Goal: Transaction & Acquisition: Purchase product/service

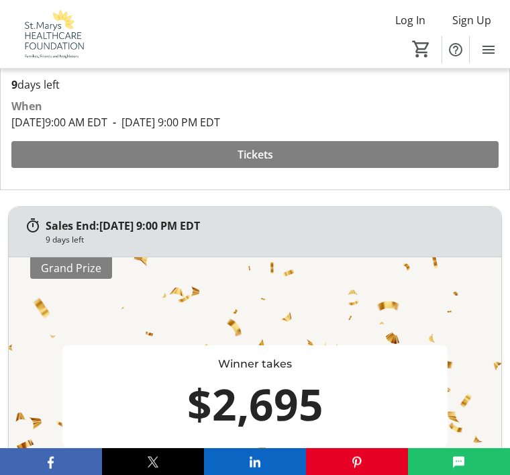
scroll to position [372, 0]
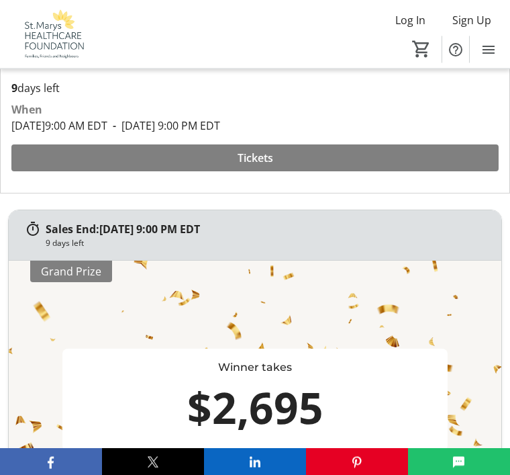
click at [250, 154] on span "Tickets" at bounding box center [256, 158] width 36 height 16
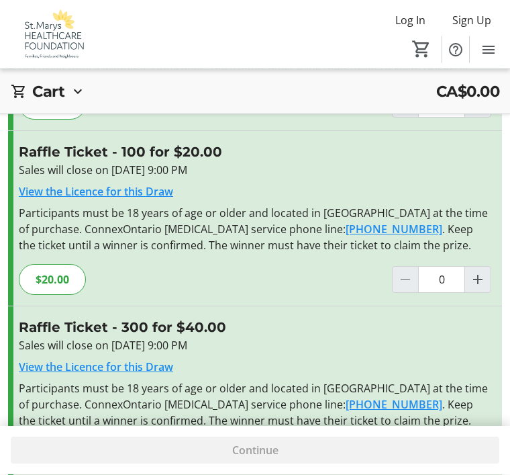
scroll to position [428, 0]
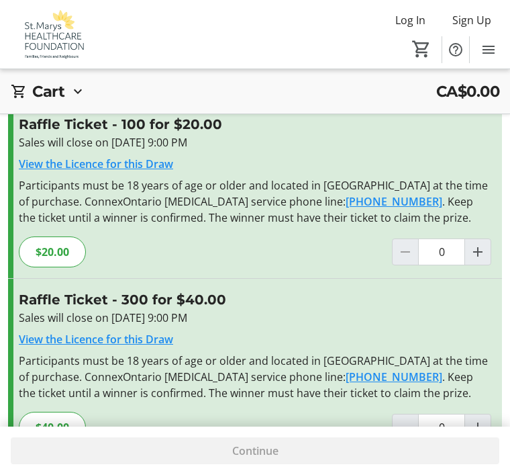
click at [478, 254] on mat-icon "Increment by one" at bounding box center [478, 252] width 16 height 16
type input "1"
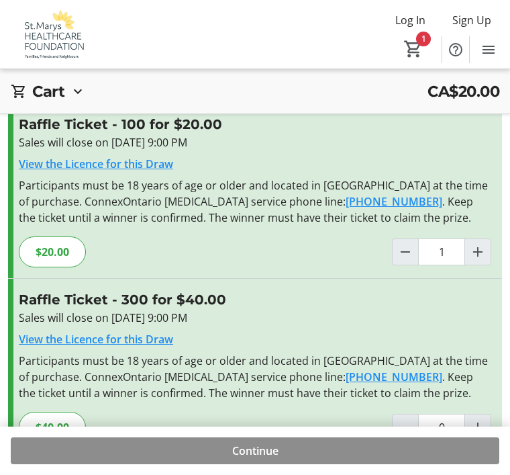
click at [259, 459] on span "Continue" at bounding box center [255, 451] width 46 height 16
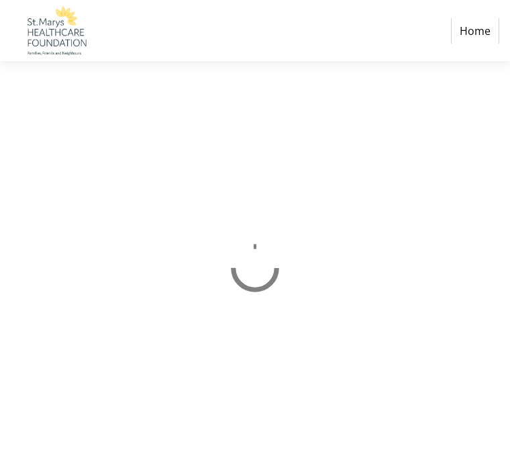
select select "CA"
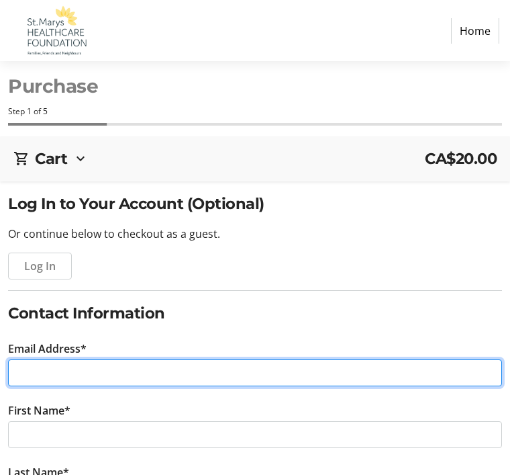
click at [42, 369] on input "Email Address*" at bounding box center [255, 372] width 494 height 27
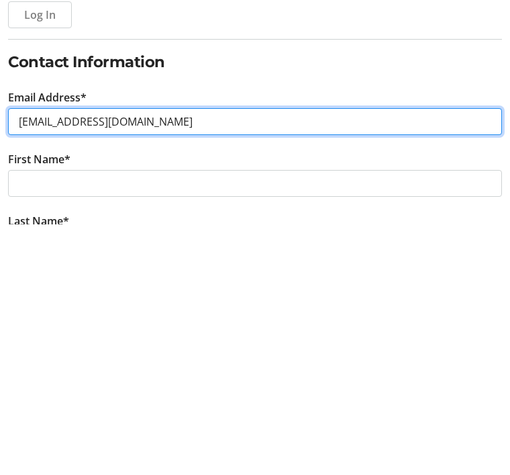
type input "[EMAIL_ADDRESS][DOMAIN_NAME]"
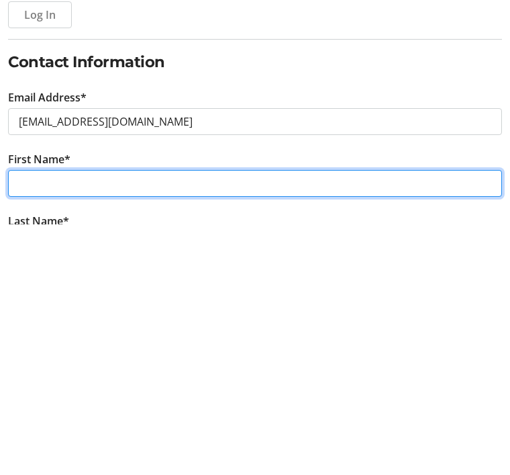
click at [33, 421] on input "First Name*" at bounding box center [255, 434] width 494 height 27
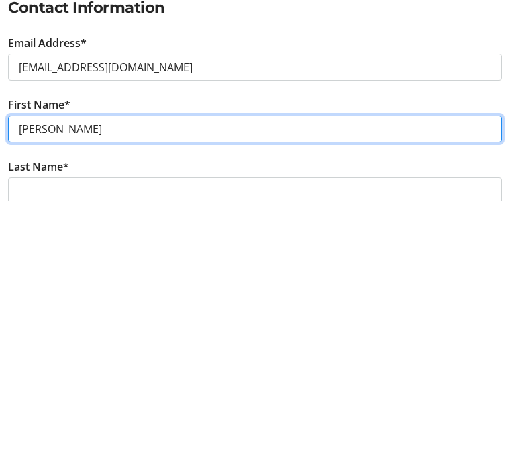
scroll to position [51, 0]
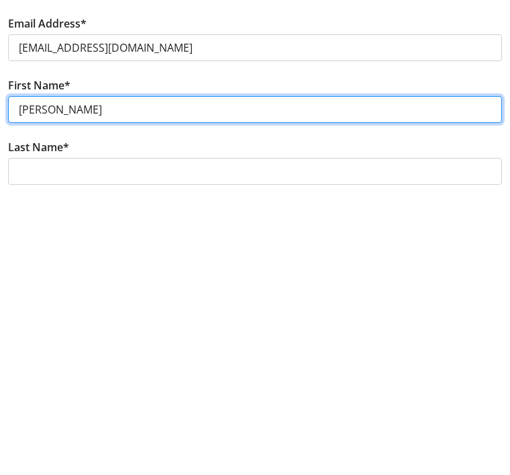
type input "[PERSON_NAME]"
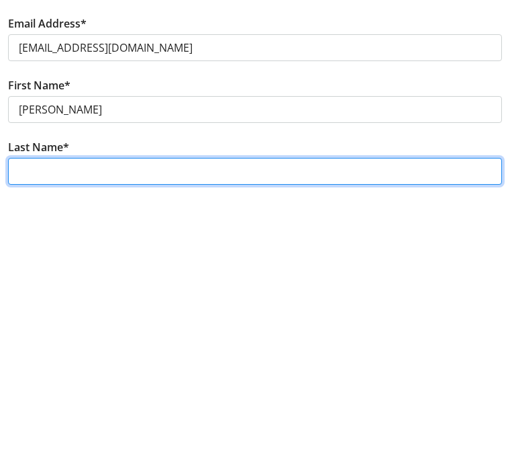
click at [33, 432] on input "Last Name*" at bounding box center [255, 445] width 494 height 27
type input "[PERSON_NAME]"
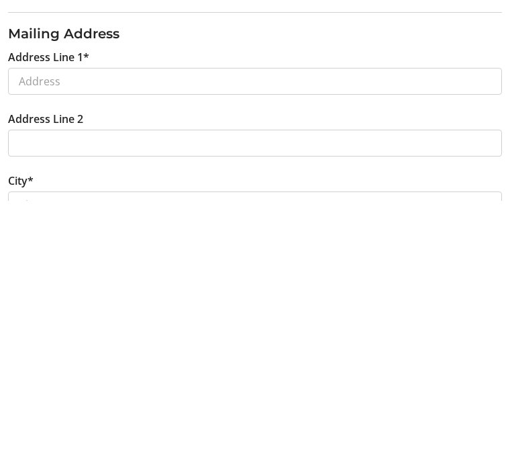
scroll to position [380, 0]
type input "[PHONE_NUMBER]"
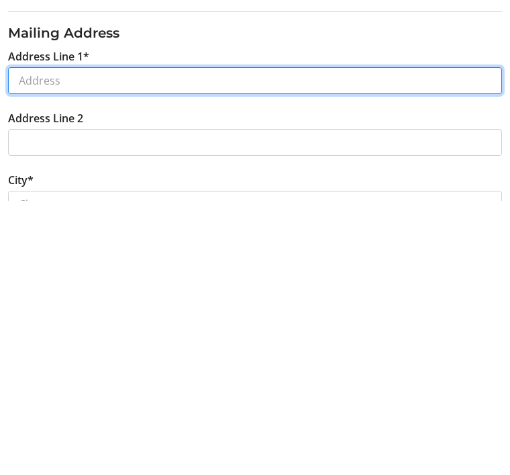
click at [40, 341] on input "Address Line 1*" at bounding box center [255, 354] width 494 height 27
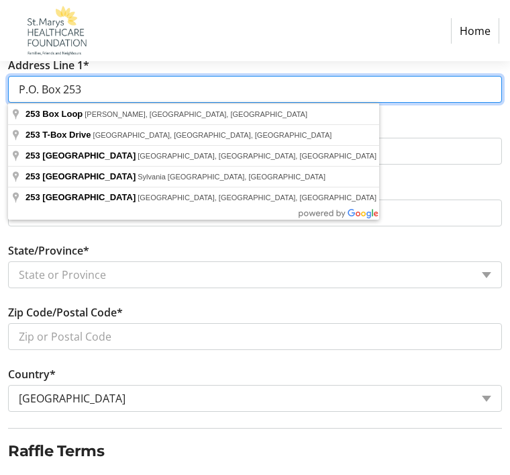
scroll to position [645, 0]
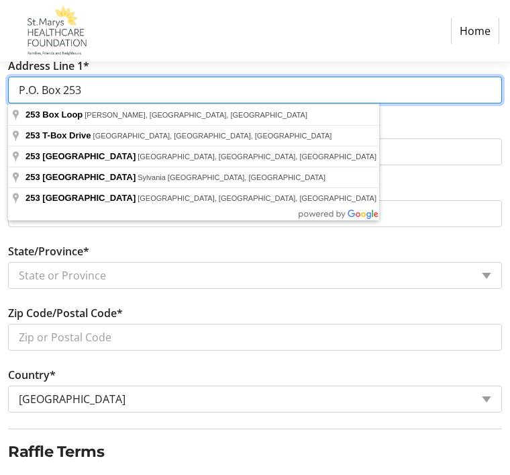
type input "P.O. Box 253"
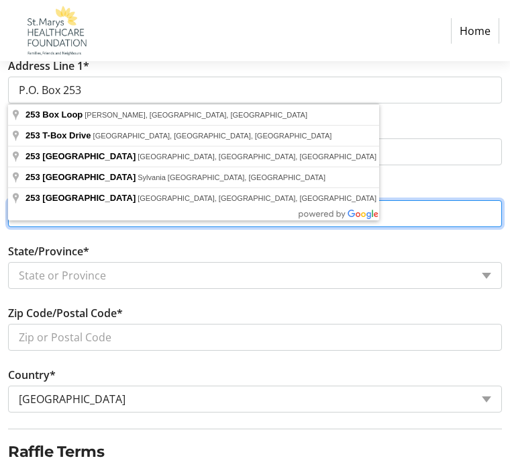
click at [348, 218] on input "City*" at bounding box center [255, 213] width 494 height 27
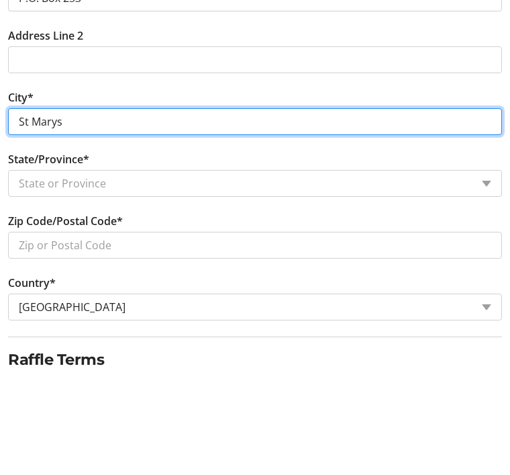
type input "St Marys"
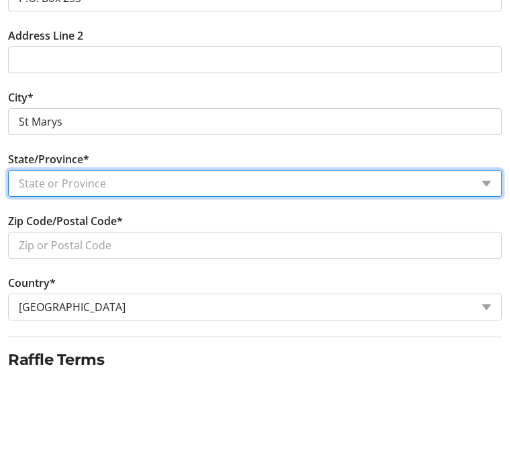
click at [49, 262] on select "State or Province State or Province [GEOGRAPHIC_DATA] [GEOGRAPHIC_DATA] [GEOGRA…" at bounding box center [255, 275] width 494 height 27
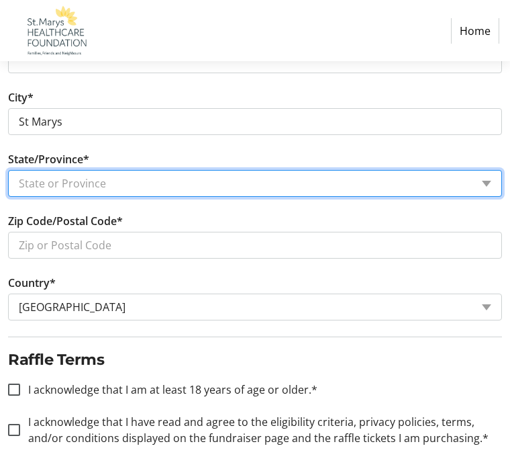
select select "ON"
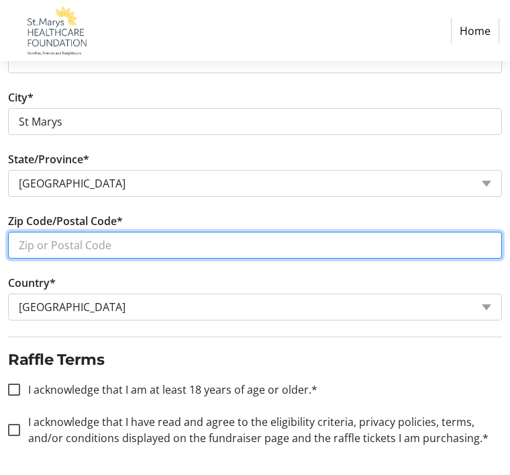
click at [26, 246] on input "Zip Code/Postal Code*" at bounding box center [255, 245] width 494 height 27
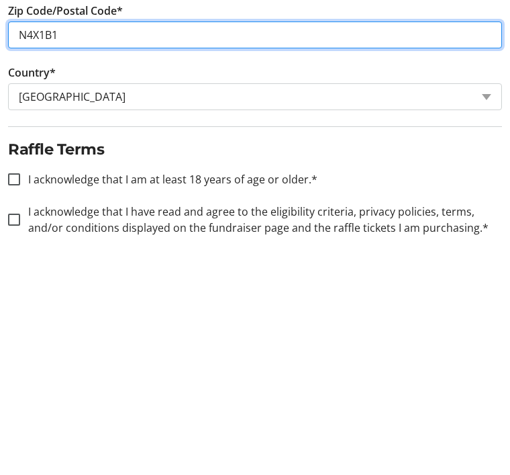
type input "N4X1B1"
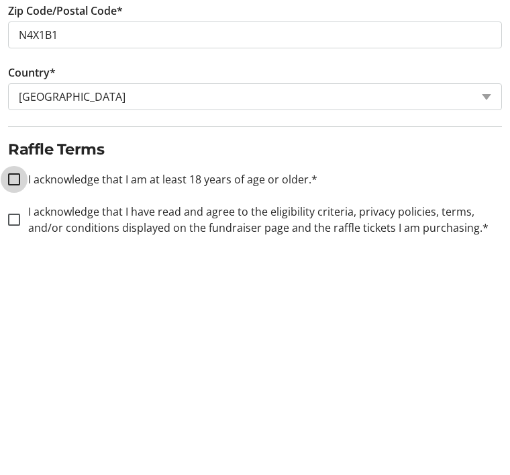
click at [12, 384] on input "I acknowledge that I am at least 18 years of age or older.*" at bounding box center [14, 390] width 12 height 12
checkbox input "true"
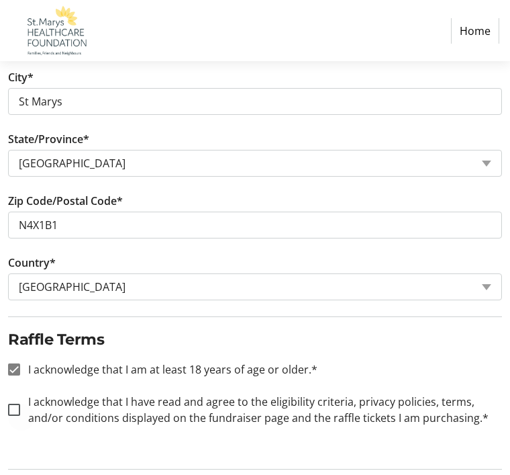
click at [21, 404] on div at bounding box center [14, 410] width 32 height 32
checkbox input "true"
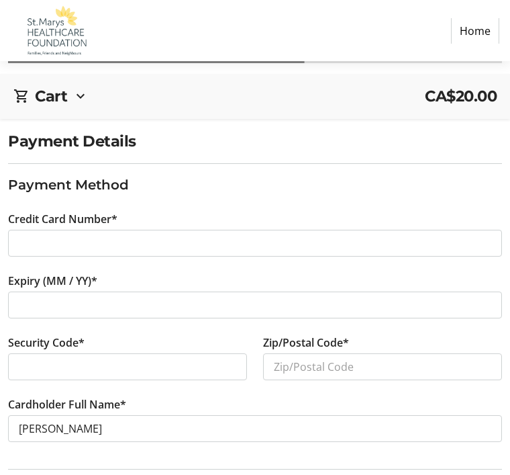
scroll to position [105, 0]
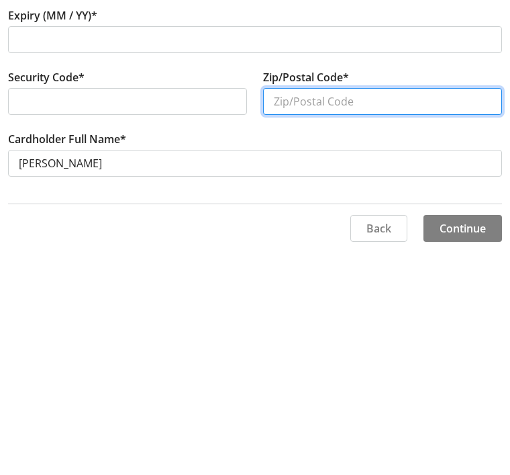
click at [289, 310] on input "Zip/Postal Code*" at bounding box center [382, 323] width 239 height 27
type input "N4X1B1"
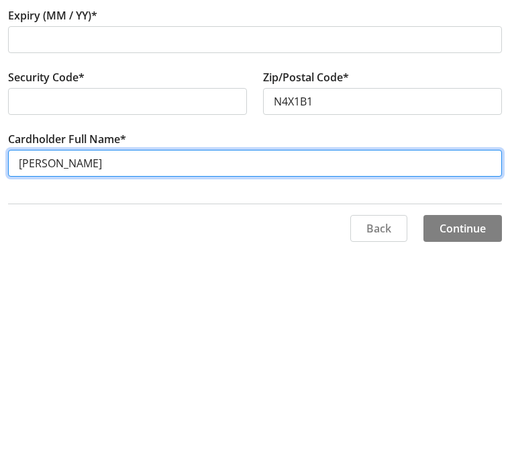
click at [53, 372] on input "[PERSON_NAME]" at bounding box center [255, 385] width 494 height 27
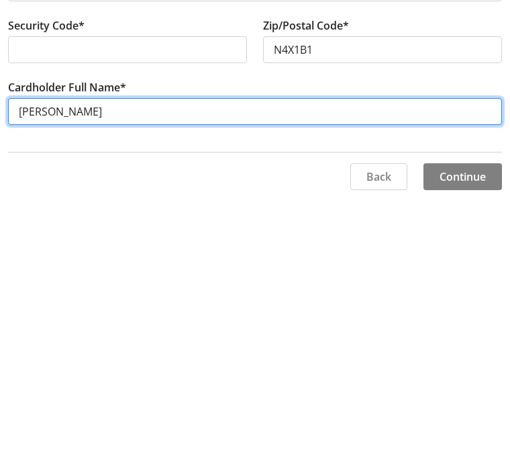
type input "[PERSON_NAME]"
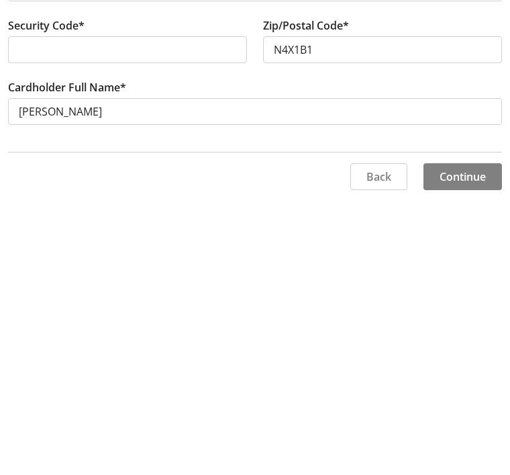
click at [463, 434] on span at bounding box center [463, 450] width 79 height 32
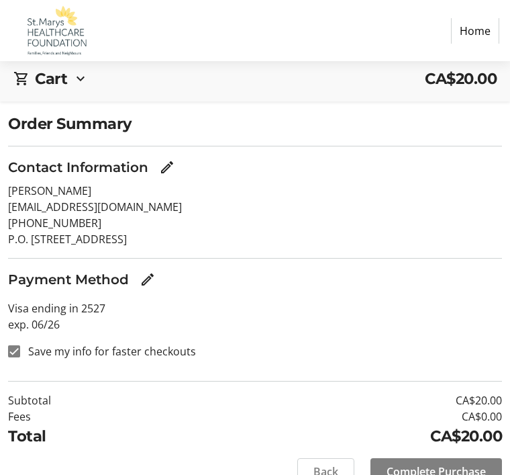
scroll to position [81, 0]
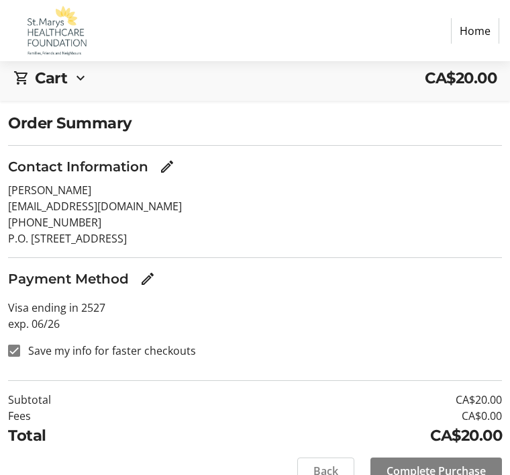
click at [441, 473] on span "Complete Purchase" at bounding box center [436, 471] width 99 height 16
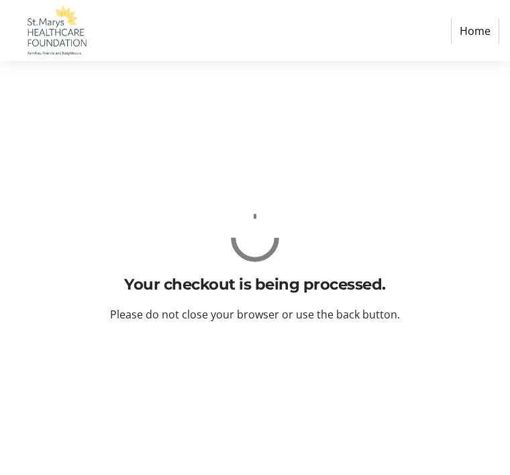
scroll to position [0, 0]
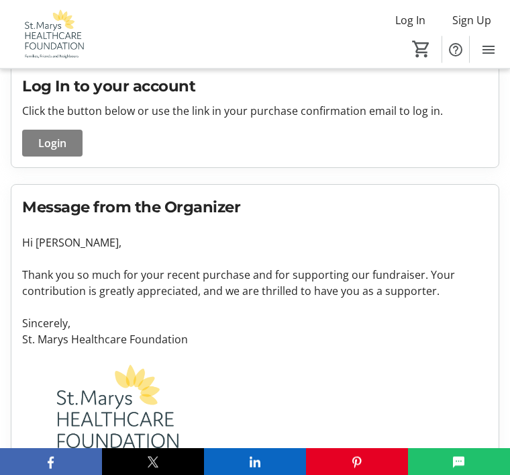
scroll to position [375, 0]
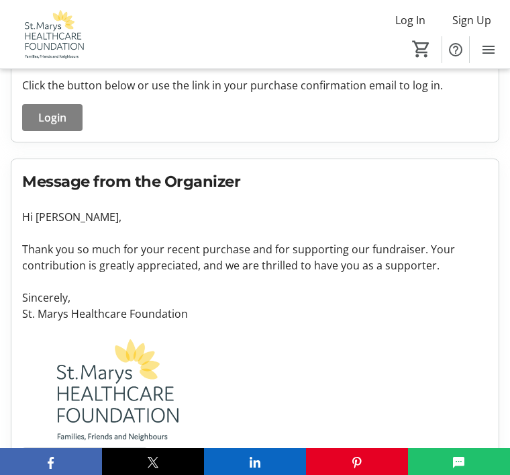
click at [472, 17] on span "Sign Up" at bounding box center [472, 20] width 39 height 16
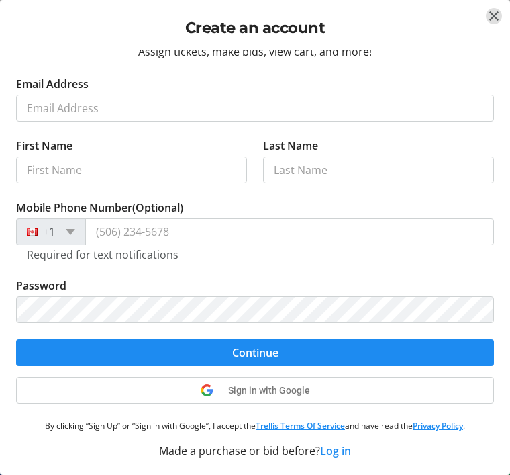
scroll to position [6, 0]
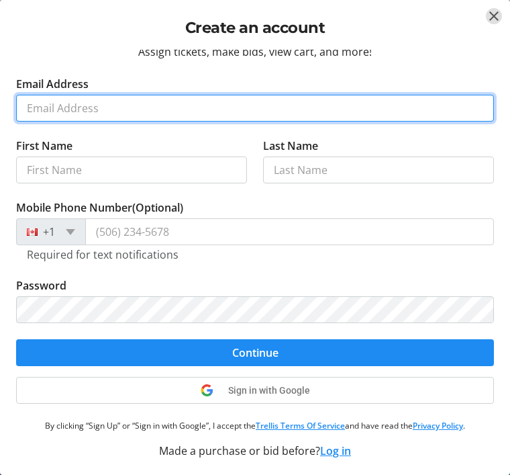
click at [38, 108] on input "Email Address" at bounding box center [255, 108] width 478 height 27
type input "[EMAIL_ADDRESS][DOMAIN_NAME]"
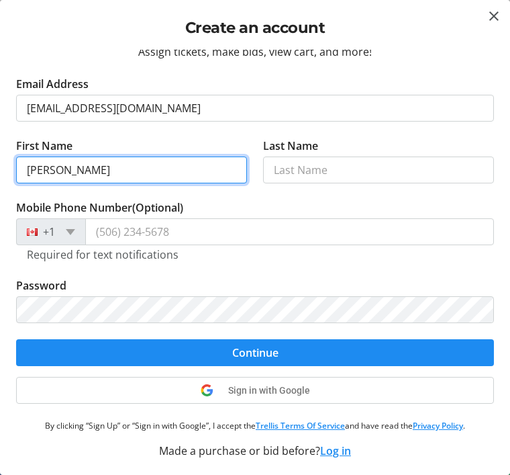
type input "[PERSON_NAME]"
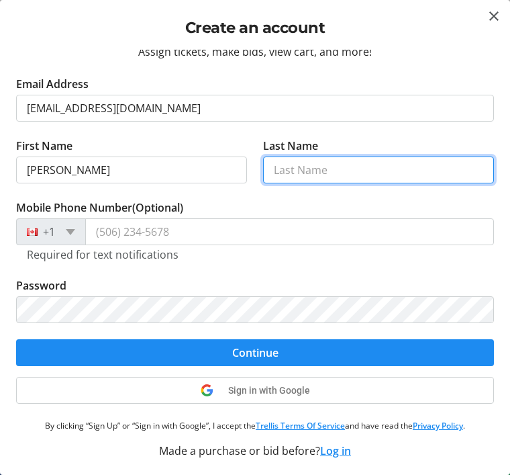
click at [289, 172] on input "Last Name" at bounding box center [378, 169] width 231 height 27
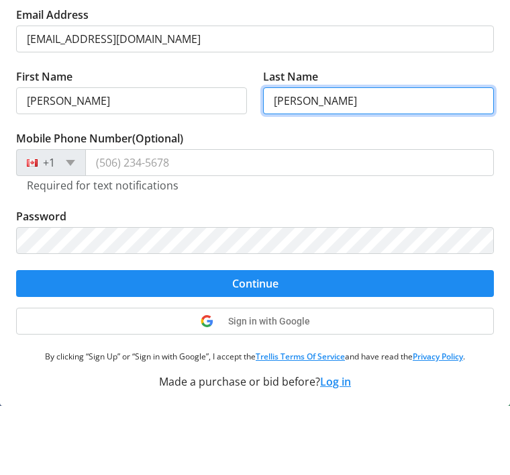
type input "[PERSON_NAME]"
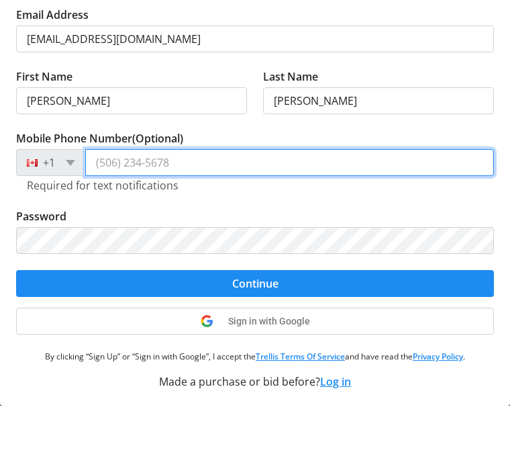
click at [111, 218] on input "Mobile Phone Number (Optional)" at bounding box center [289, 231] width 409 height 27
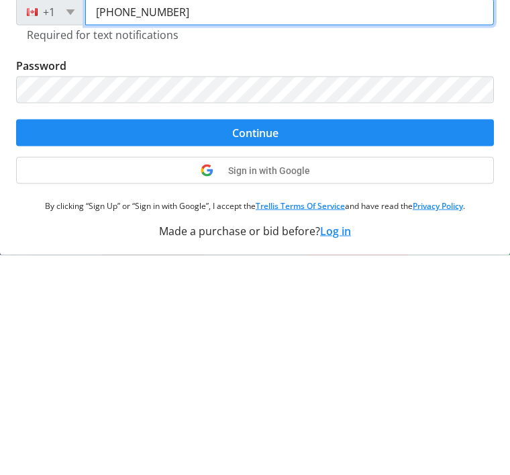
type input "[PHONE_NUMBER]"
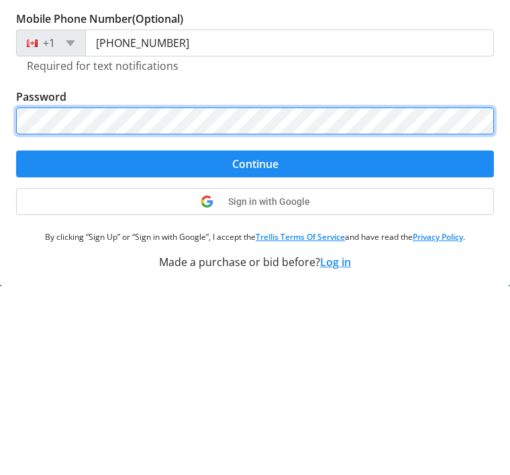
scroll to position [0, 0]
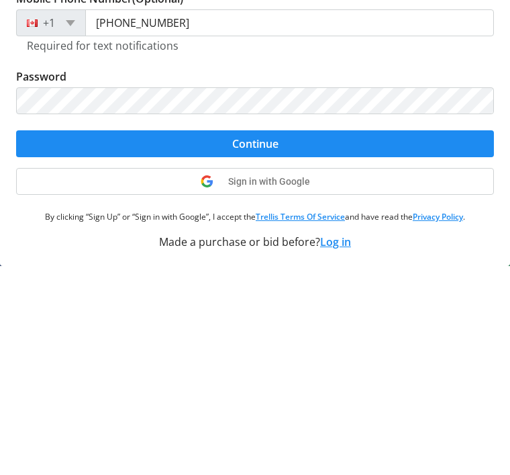
click at [277, 344] on span "Continue" at bounding box center [255, 352] width 46 height 16
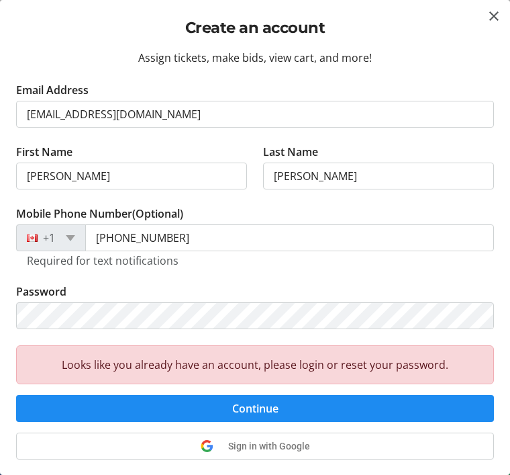
click at [271, 358] on div "Looks like you already have an account, please login or reset your password." at bounding box center [255, 364] width 478 height 39
click at [244, 357] on div "Looks like you already have an account, please login or reset your password." at bounding box center [255, 364] width 478 height 39
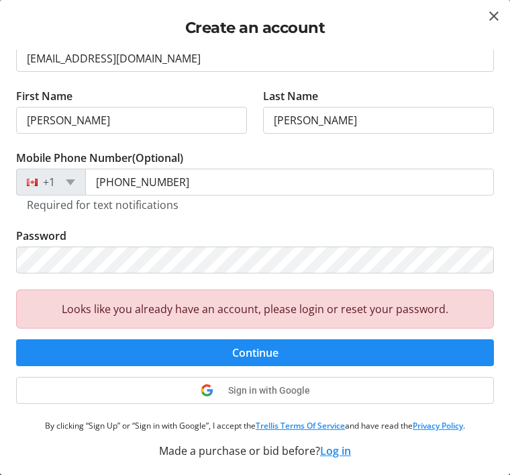
scroll to position [56, 0]
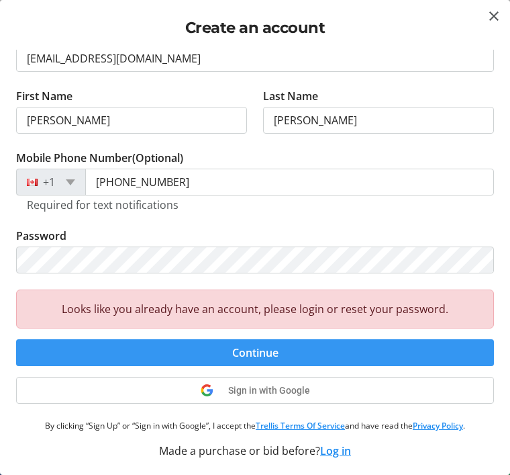
click at [268, 357] on span "Continue" at bounding box center [255, 352] width 46 height 16
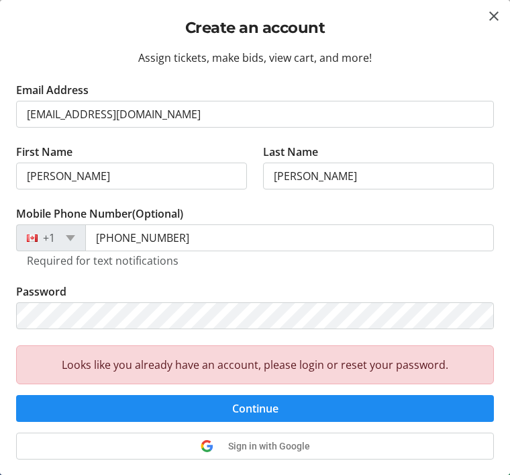
click at [501, 10] on mat-icon "Close" at bounding box center [494, 16] width 16 height 16
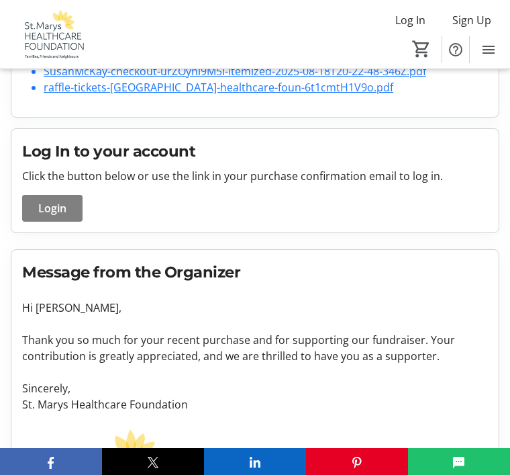
scroll to position [283, 0]
click at [56, 210] on span "Login" at bounding box center [52, 209] width 28 height 16
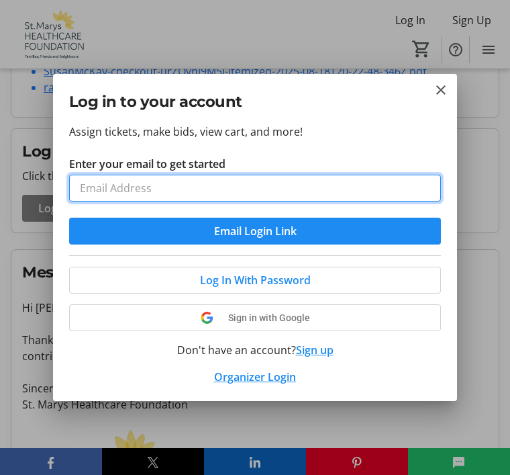
click at [101, 185] on input "Enter your email to get started" at bounding box center [255, 188] width 373 height 27
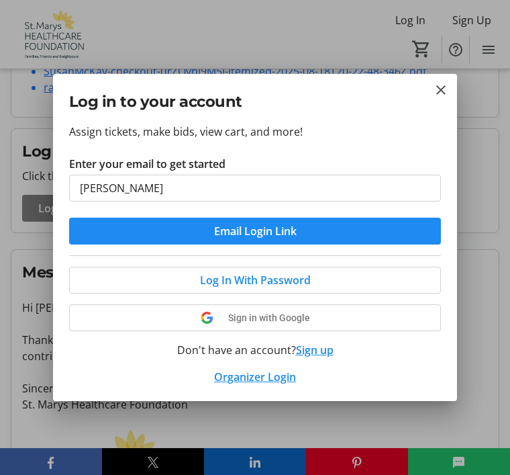
click at [255, 239] on button "Email Login Link" at bounding box center [255, 231] width 373 height 27
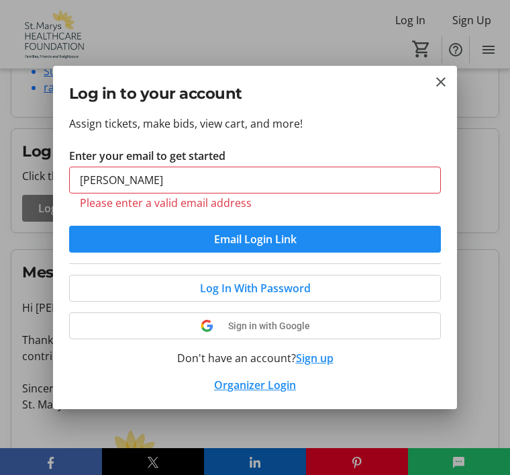
click at [173, 182] on input "[PERSON_NAME]" at bounding box center [255, 180] width 373 height 27
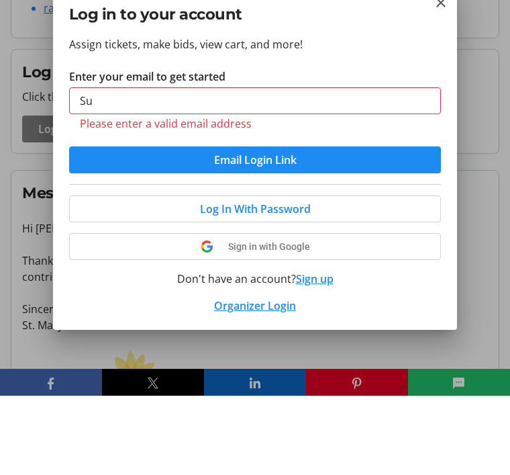
type input "S"
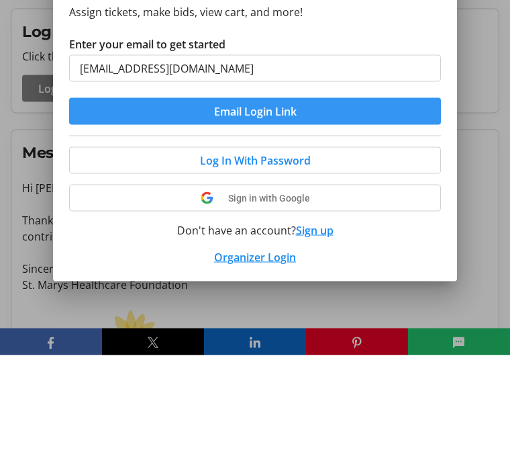
type input "[EMAIL_ADDRESS][DOMAIN_NAME]"
click at [275, 223] on span "Email Login Link" at bounding box center [255, 231] width 83 height 16
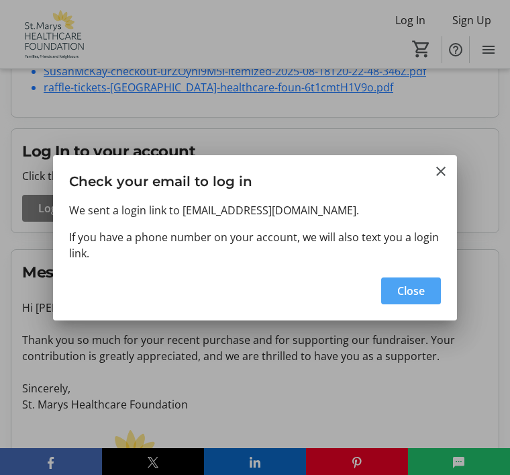
click at [410, 293] on span "Close" at bounding box center [412, 291] width 28 height 16
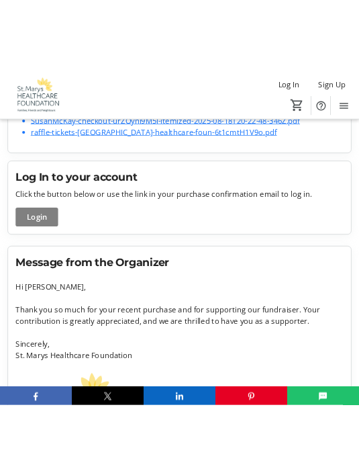
scroll to position [334, 0]
